Goal: Check status: Check status

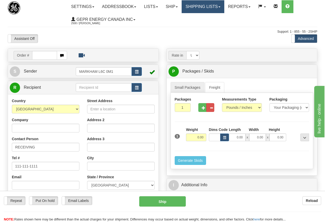
click at [209, 5] on link "Shipping lists" at bounding box center [203, 6] width 42 height 13
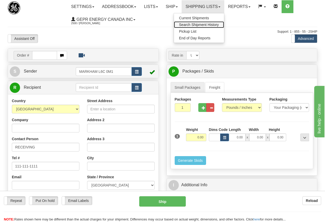
click at [204, 24] on span "Search Shipment History" at bounding box center [199, 25] width 40 height 4
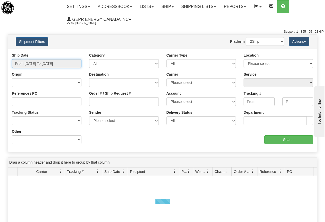
click at [41, 64] on input "From 08/24/2025 To 08/25/2025" at bounding box center [47, 63] width 70 height 9
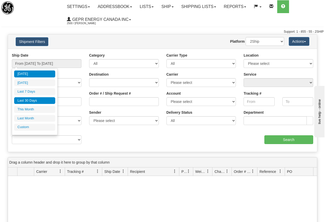
click at [36, 100] on li "Last 30 Days" at bounding box center [34, 100] width 41 height 7
type input "From 07/27/2025 To 08/25/2025"
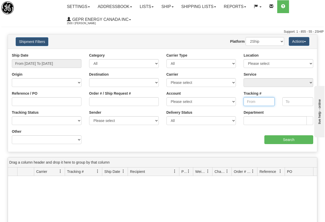
click at [250, 102] on input "Tracking #" at bounding box center [259, 101] width 31 height 9
paste input "392401651070"
type input "392401651070"
click at [290, 139] on input "Search" at bounding box center [289, 139] width 49 height 9
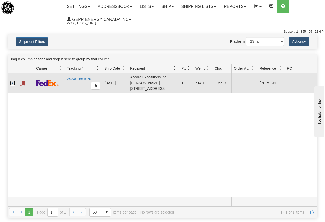
click at [12, 82] on link "Expand" at bounding box center [12, 82] width 5 height 5
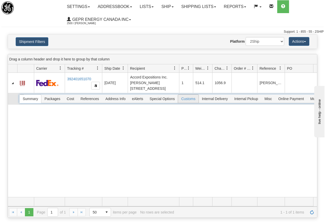
click at [187, 99] on span "Customs" at bounding box center [188, 99] width 20 height 8
